Goal: Task Accomplishment & Management: Complete application form

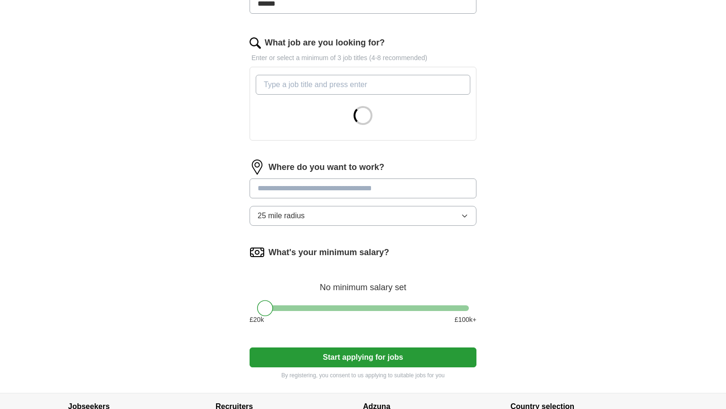
scroll to position [286, 0]
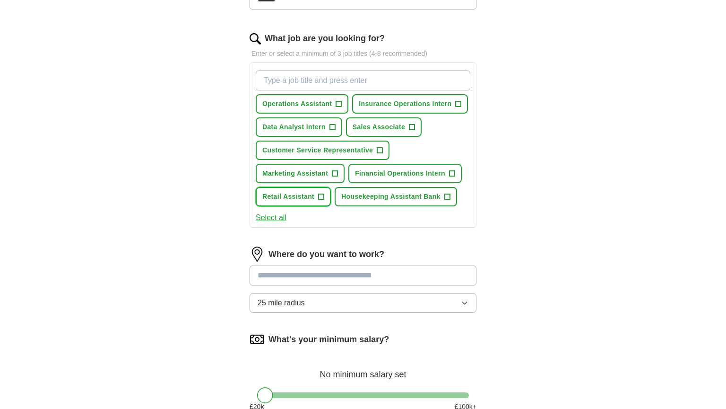
click at [312, 192] on span "Retail Assistant" at bounding box center [288, 197] width 52 height 10
click at [324, 86] on input "What job are you looking for?" at bounding box center [363, 80] width 215 height 20
click at [282, 214] on button "Select all" at bounding box center [271, 217] width 31 height 11
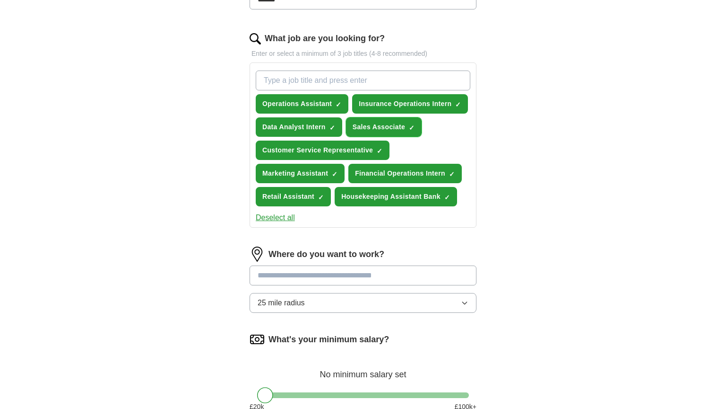
click at [360, 127] on span "Sales Associate" at bounding box center [379, 127] width 52 height 10
click at [323, 127] on span "Data Analyst Intern" at bounding box center [293, 127] width 63 height 10
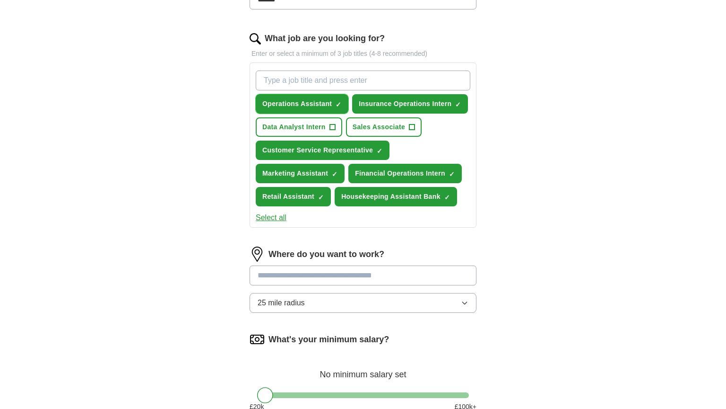
click at [318, 102] on span "Operations Assistant" at bounding box center [297, 104] width 70 height 10
click at [364, 100] on span "Insurance Operations Intern" at bounding box center [405, 104] width 93 height 10
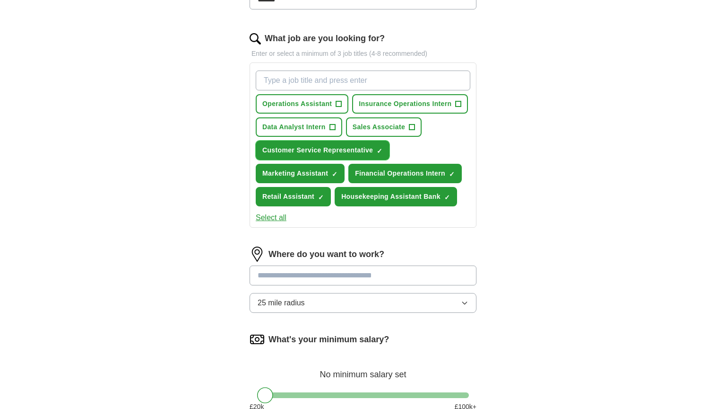
click at [337, 153] on button "Customer Service Representative ✓ ×" at bounding box center [323, 149] width 134 height 19
click at [326, 168] on span "Marketing Assistant" at bounding box center [295, 173] width 66 height 10
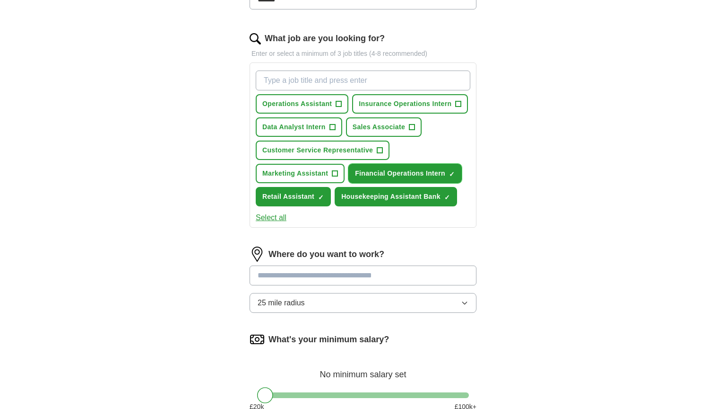
click at [384, 170] on span "Financial Operations Intern" at bounding box center [400, 173] width 90 height 10
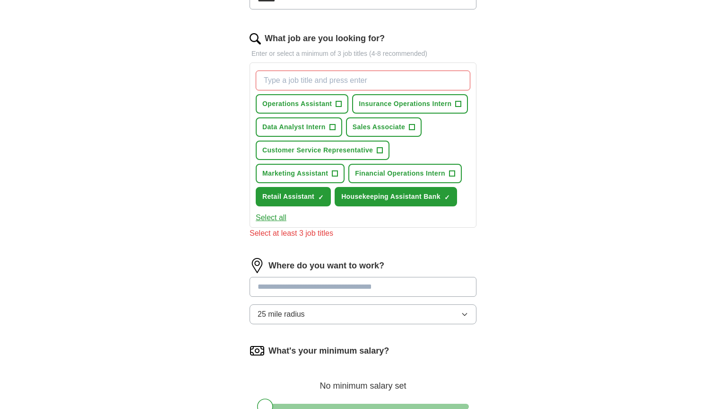
click at [372, 113] on div "Operations Assistant + Insurance Operations Intern + Data Analyst Intern + Sale…" at bounding box center [363, 138] width 218 height 143
click at [372, 129] on span "Sales Associate" at bounding box center [379, 127] width 52 height 10
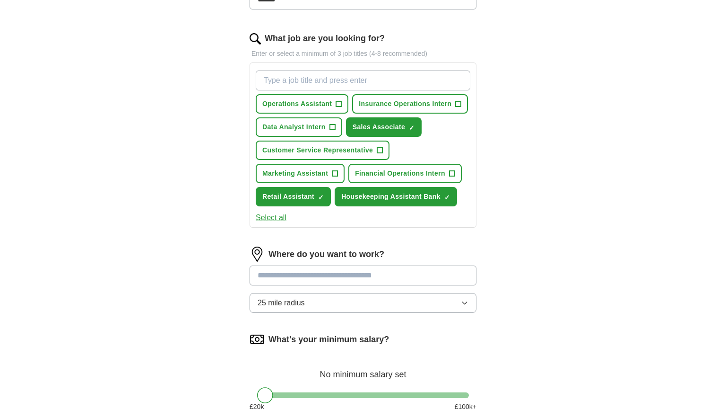
click at [330, 279] on input at bounding box center [363, 275] width 227 height 20
click at [360, 312] on div "Where do you want to work? 25 mile radius" at bounding box center [363, 283] width 227 height 74
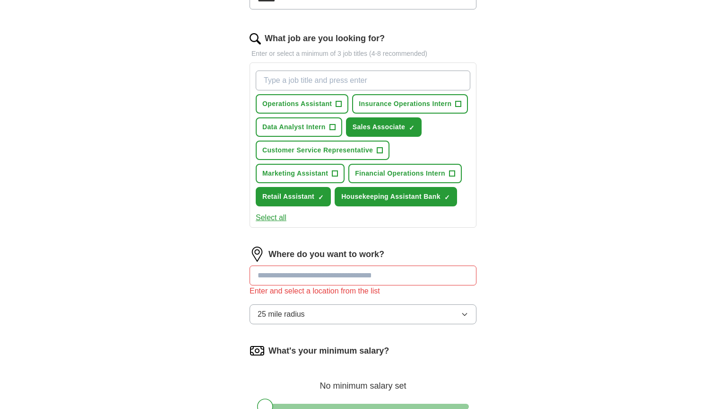
click at [315, 317] on button "25 mile radius" at bounding box center [363, 314] width 227 height 20
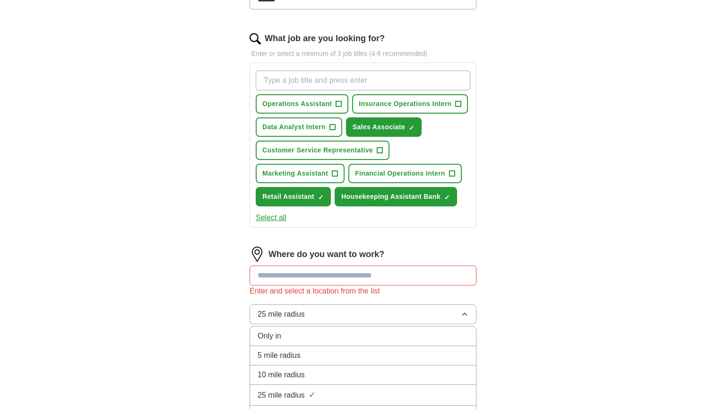
click at [293, 346] on li "5 mile radius" at bounding box center [363, 355] width 226 height 19
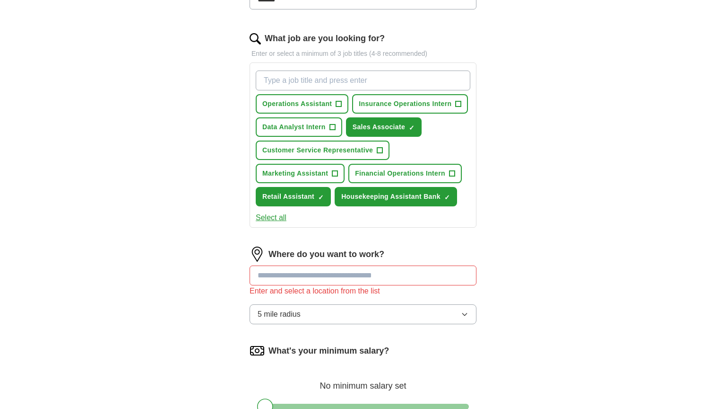
click at [321, 274] on input at bounding box center [363, 275] width 227 height 20
type input "****"
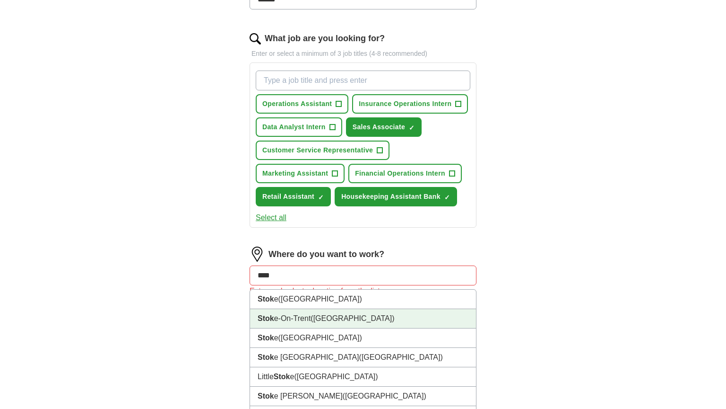
click at [335, 314] on span "([GEOGRAPHIC_DATA])" at bounding box center [353, 318] width 84 height 8
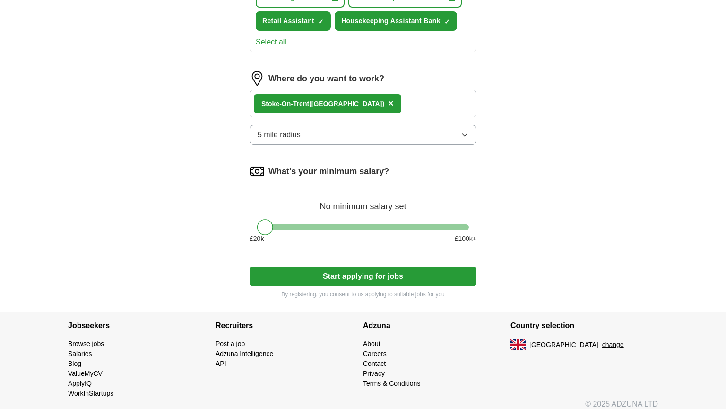
scroll to position [466, 0]
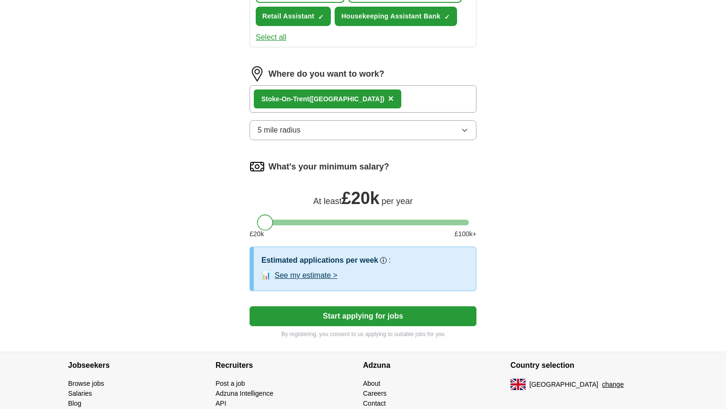
drag, startPoint x: 272, startPoint y: 221, endPoint x: 206, endPoint y: 250, distance: 72.4
click at [311, 270] on button "See my estimate >" at bounding box center [306, 275] width 63 height 11
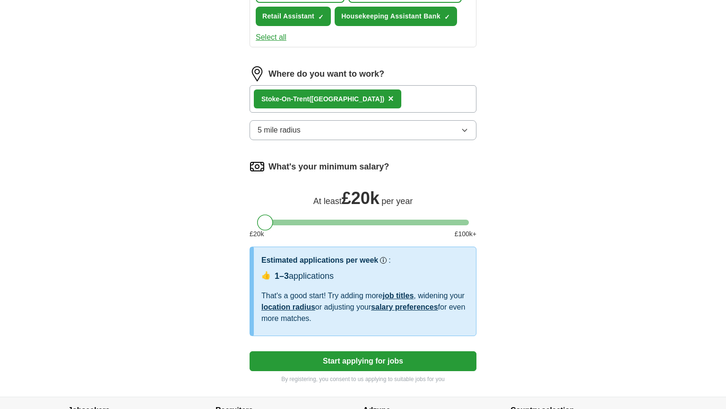
click at [388, 354] on button "Start applying for jobs" at bounding box center [363, 361] width 227 height 20
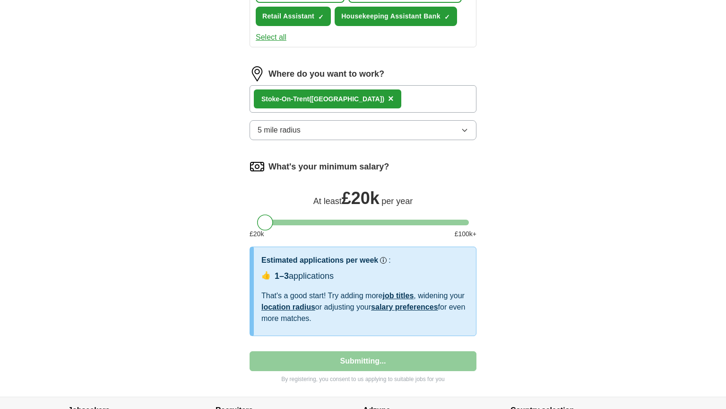
select select "**"
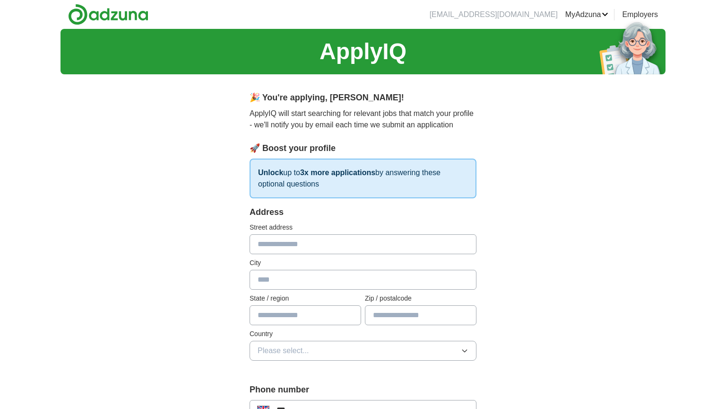
scroll to position [0, 0]
click at [327, 249] on input "text" at bounding box center [363, 244] width 227 height 20
type input "**********"
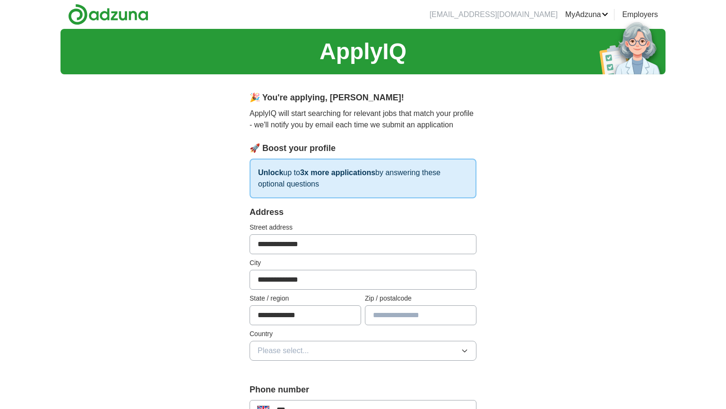
type input "*******"
click at [353, 344] on button "Please select..." at bounding box center [363, 350] width 227 height 20
click at [319, 372] on div "[GEOGRAPHIC_DATA]" at bounding box center [363, 372] width 211 height 11
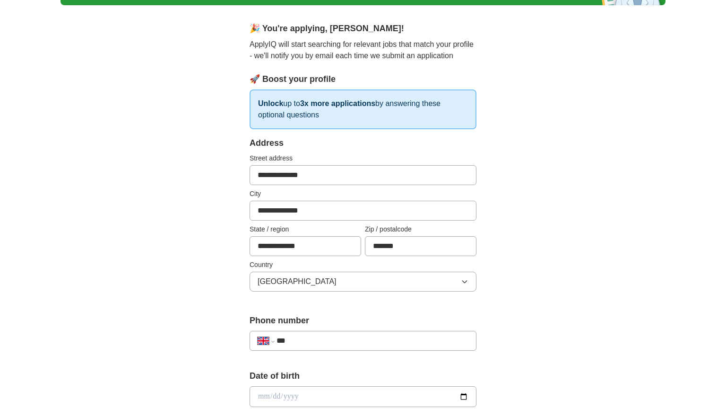
scroll to position [70, 0]
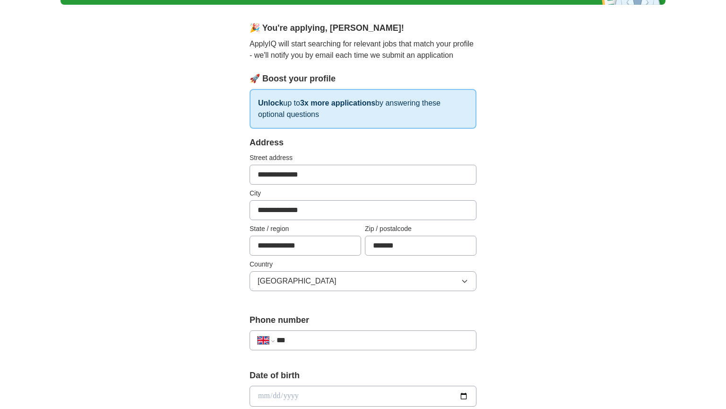
click at [329, 339] on input "***" at bounding box center [373, 339] width 192 height 11
type input "**********"
click at [315, 390] on input "date" at bounding box center [363, 395] width 227 height 21
click at [264, 397] on input "date" at bounding box center [363, 395] width 227 height 21
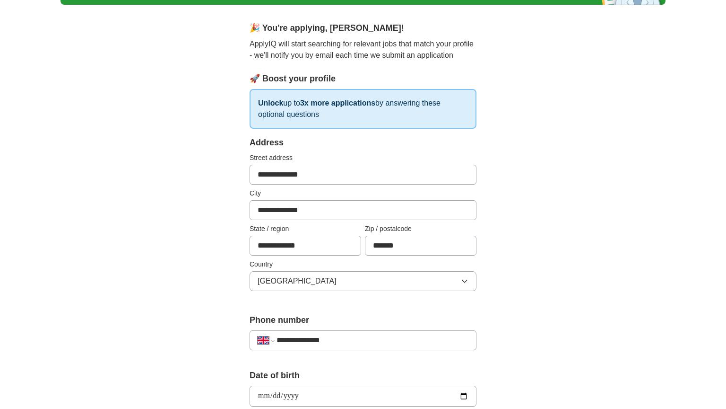
type input "**********"
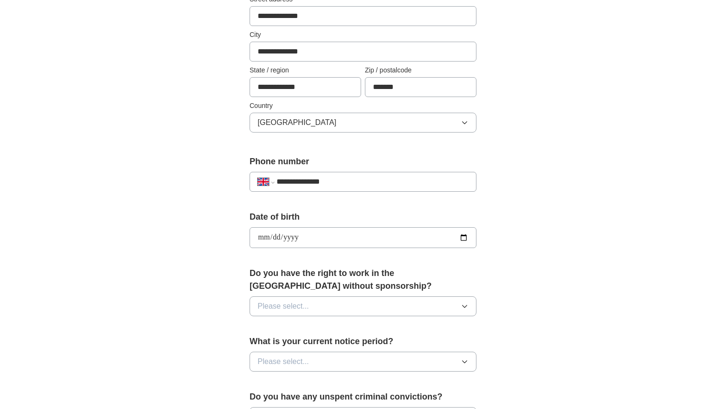
scroll to position [236, 0]
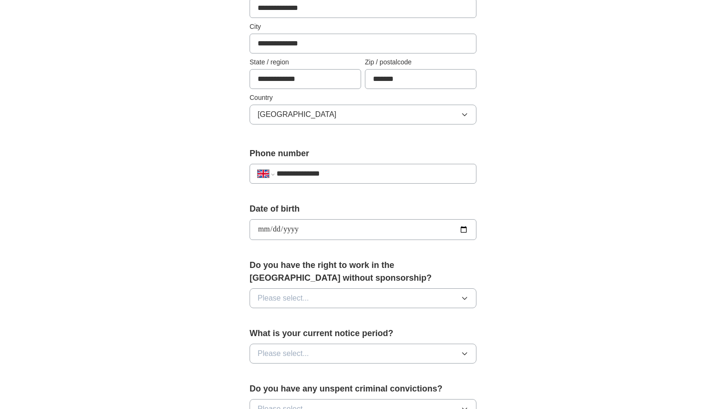
click at [423, 302] on button "Please select..." at bounding box center [363, 298] width 227 height 20
click at [356, 325] on li "Yes" at bounding box center [363, 319] width 226 height 19
click at [419, 353] on button "Please select..." at bounding box center [363, 353] width 227 height 20
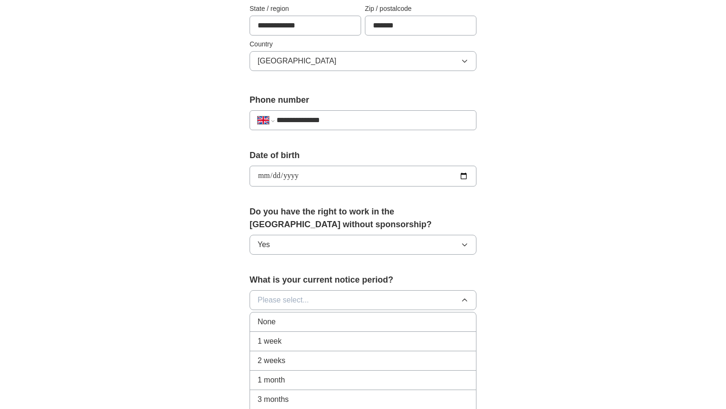
click at [385, 320] on div "None" at bounding box center [363, 321] width 211 height 11
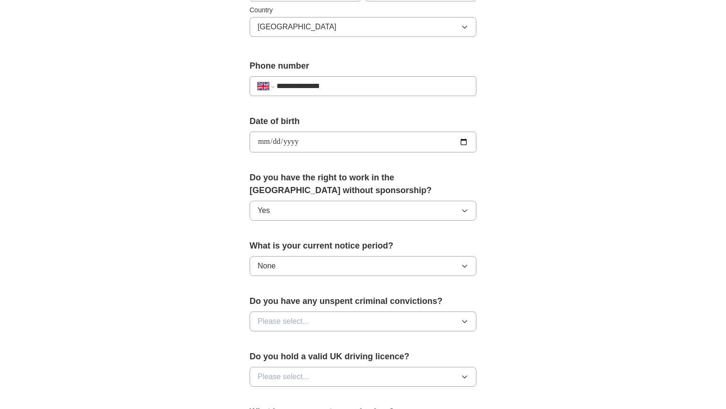
scroll to position [341, 0]
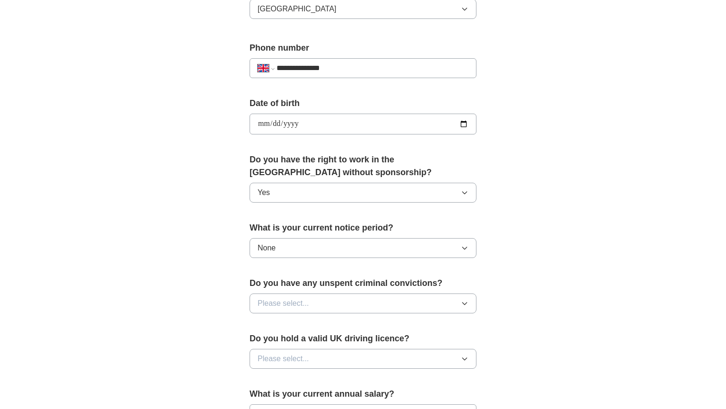
click at [420, 309] on button "Please select..." at bounding box center [363, 303] width 227 height 20
click at [359, 348] on li "No" at bounding box center [363, 344] width 226 height 19
click at [379, 364] on button "Please select..." at bounding box center [363, 359] width 227 height 20
click at [336, 396] on div "No" at bounding box center [363, 399] width 211 height 11
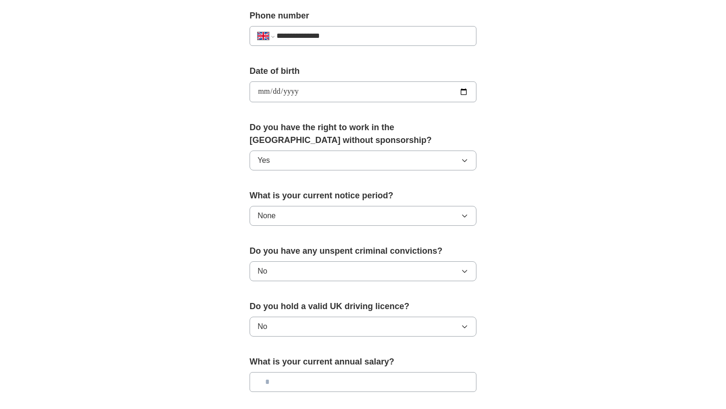
scroll to position [410, 0]
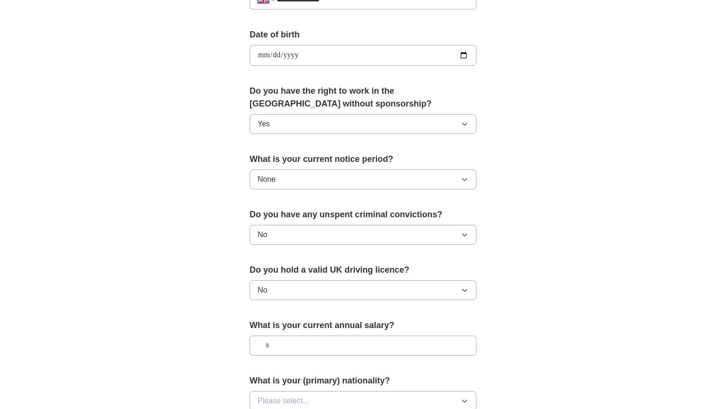
click at [400, 344] on input "text" at bounding box center [363, 345] width 227 height 20
type input "**"
click at [575, 325] on div "**********" at bounding box center [363, 43] width 605 height 848
click at [421, 397] on button "Please select..." at bounding box center [363, 401] width 227 height 20
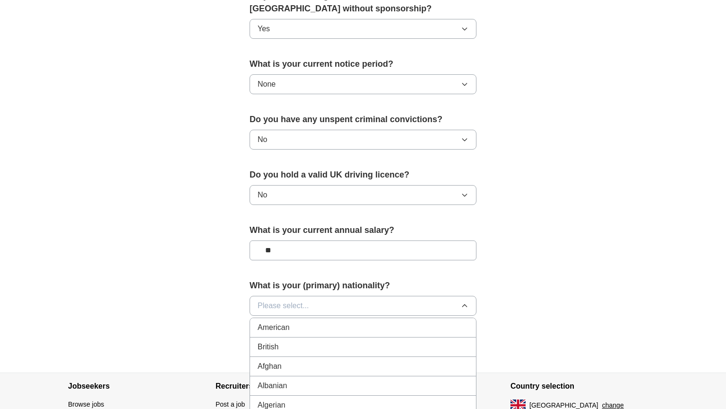
scroll to position [506, 0]
click at [390, 345] on div "British" at bounding box center [363, 345] width 211 height 11
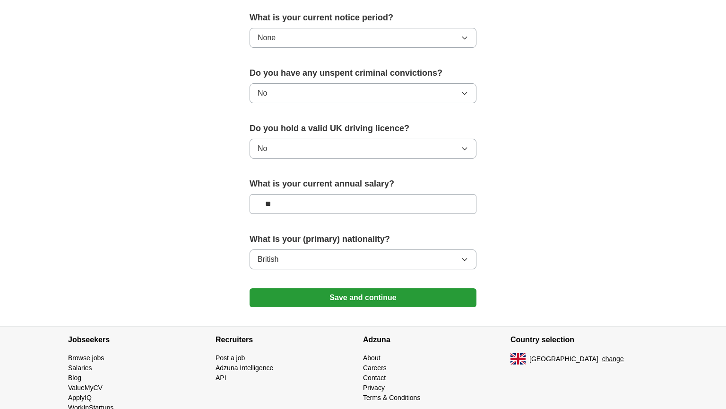
scroll to position [552, 0]
click at [448, 294] on button "Save and continue" at bounding box center [363, 297] width 227 height 19
